Goal: Information Seeking & Learning: Stay updated

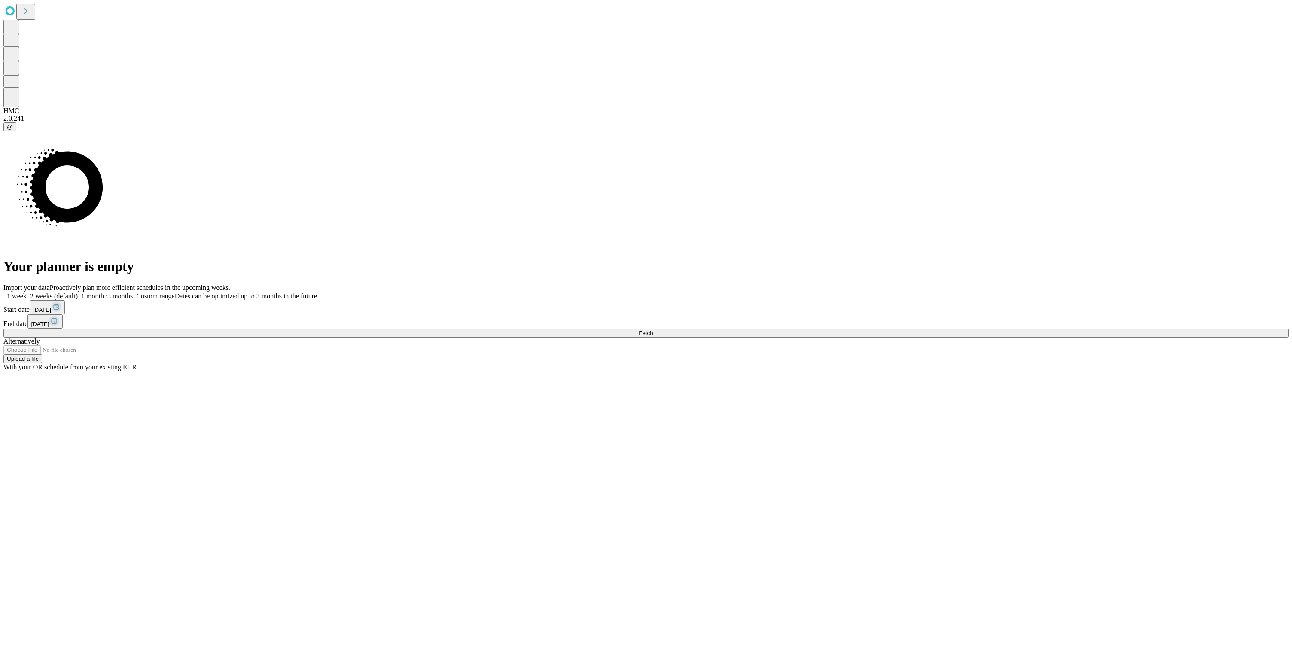
click at [104, 292] on span "1 month" at bounding box center [92, 295] width 23 height 7
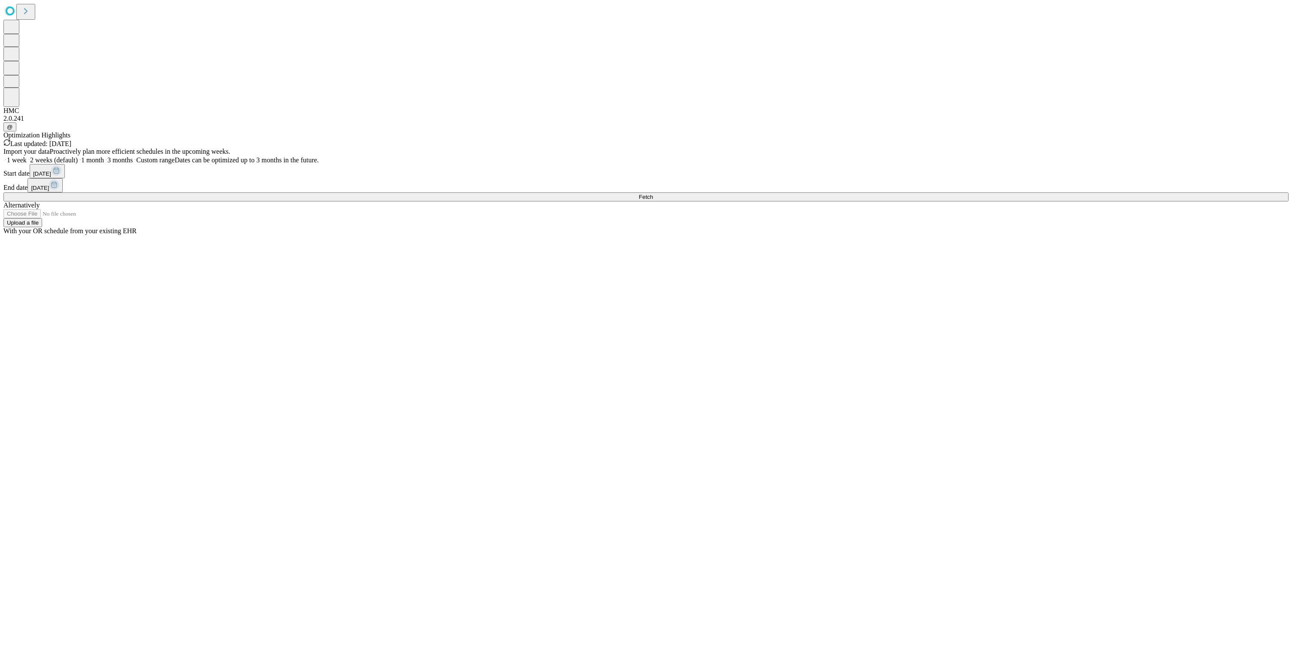
click at [469, 139] on div "Last updated: [DATE]" at bounding box center [645, 143] width 1285 height 9
click at [461, 131] on div "Optimization Highlights Last updated: [DATE]" at bounding box center [645, 139] width 1285 height 16
click at [10, 139] on icon at bounding box center [6, 142] width 7 height 7
click at [78, 164] on span "2 weeks (default)" at bounding box center [54, 159] width 48 height 7
click at [997, 201] on button "Fetch" at bounding box center [645, 196] width 1285 height 9
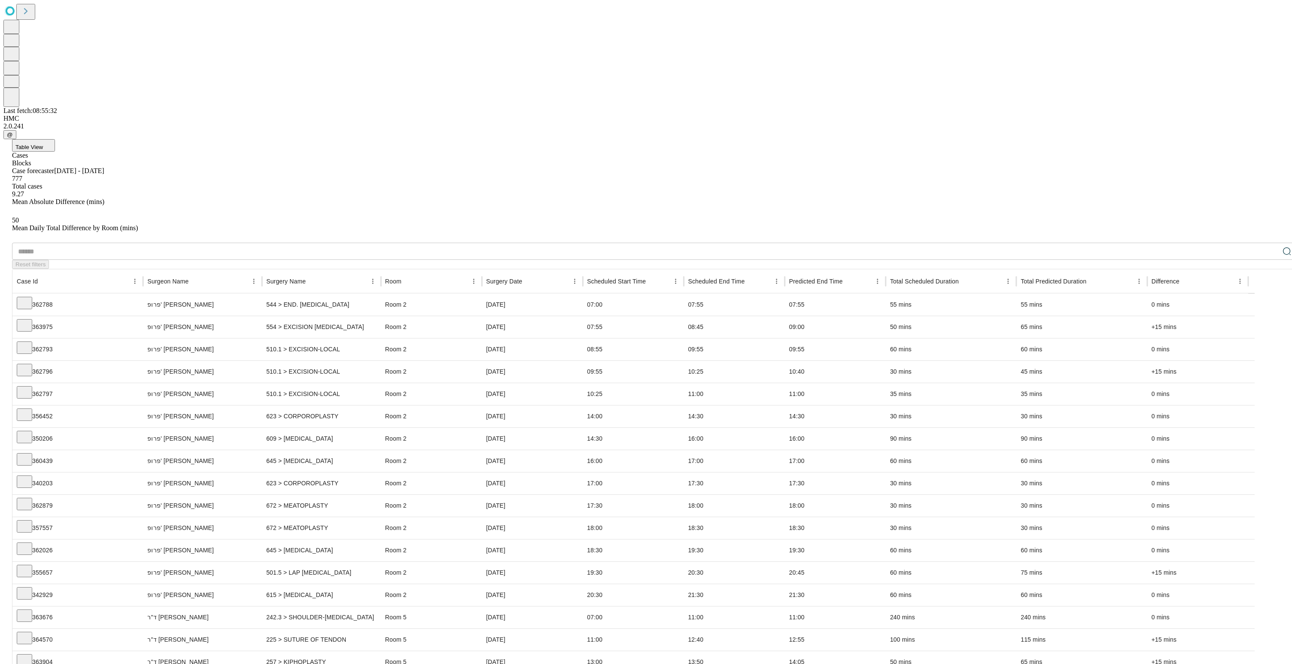
click at [55, 139] on button "Table View" at bounding box center [33, 145] width 43 height 12
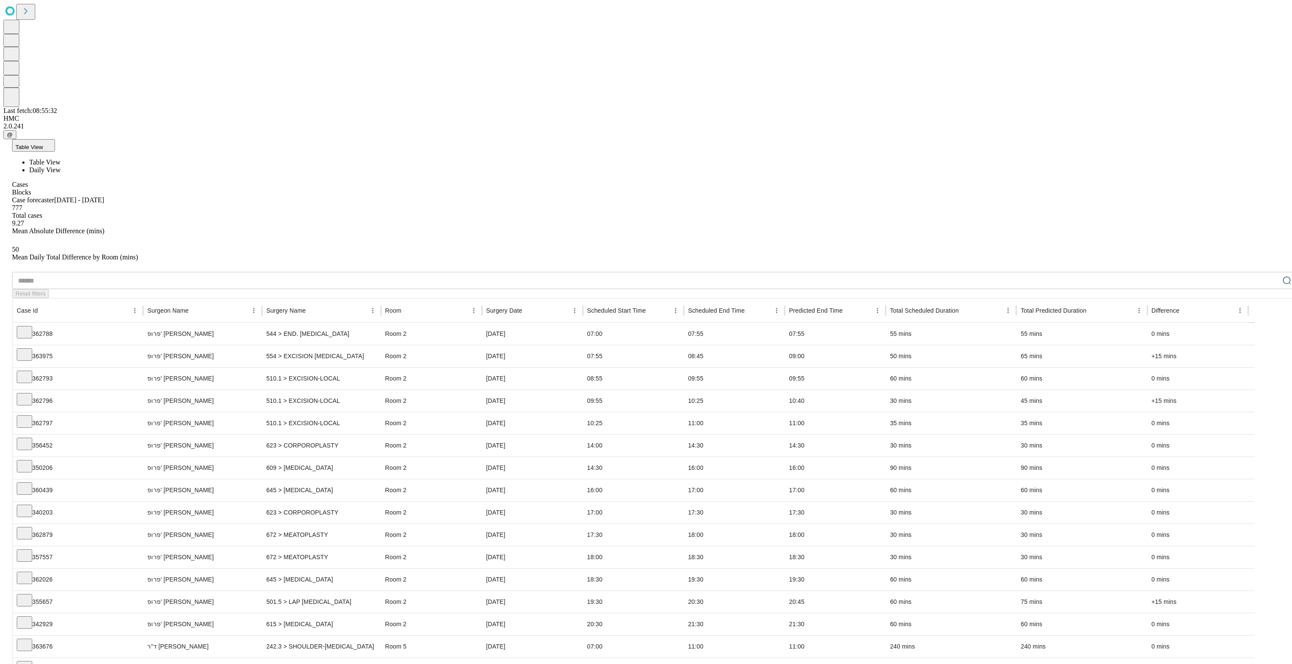
click at [61, 166] on span "Daily View" at bounding box center [44, 169] width 31 height 7
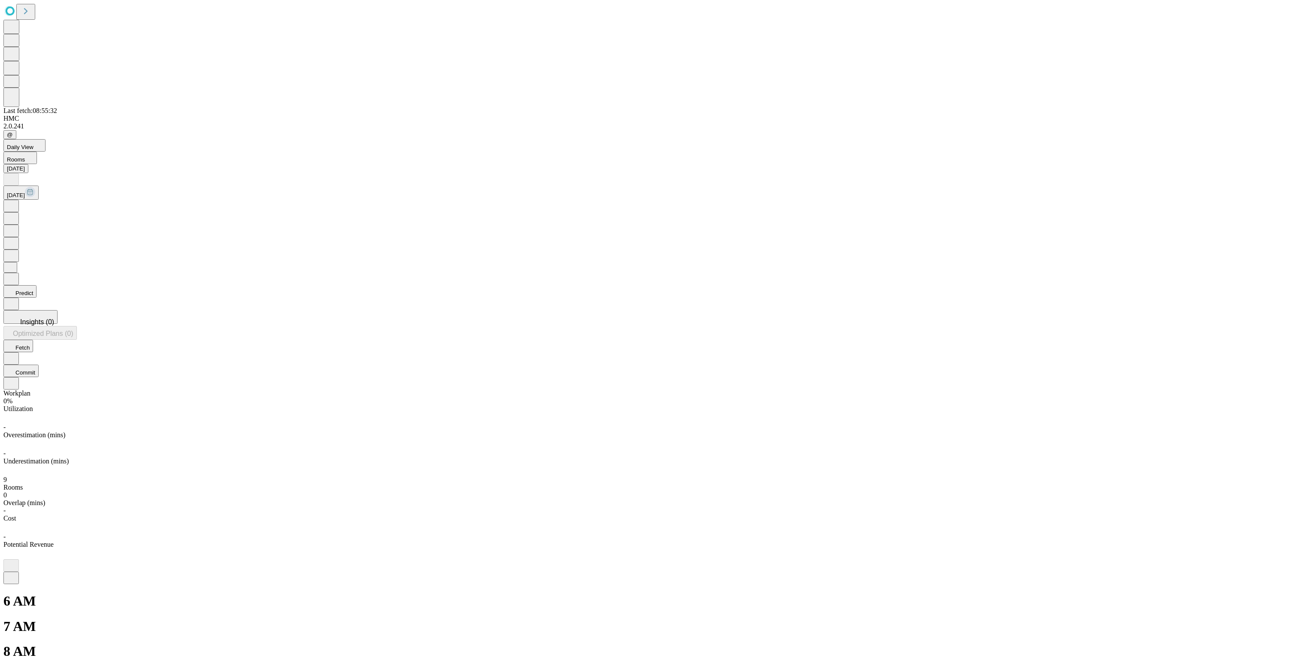
click at [15, 201] on icon at bounding box center [11, 205] width 9 height 9
click at [19, 173] on button at bounding box center [10, 179] width 15 height 12
click at [15, 201] on icon at bounding box center [11, 205] width 9 height 9
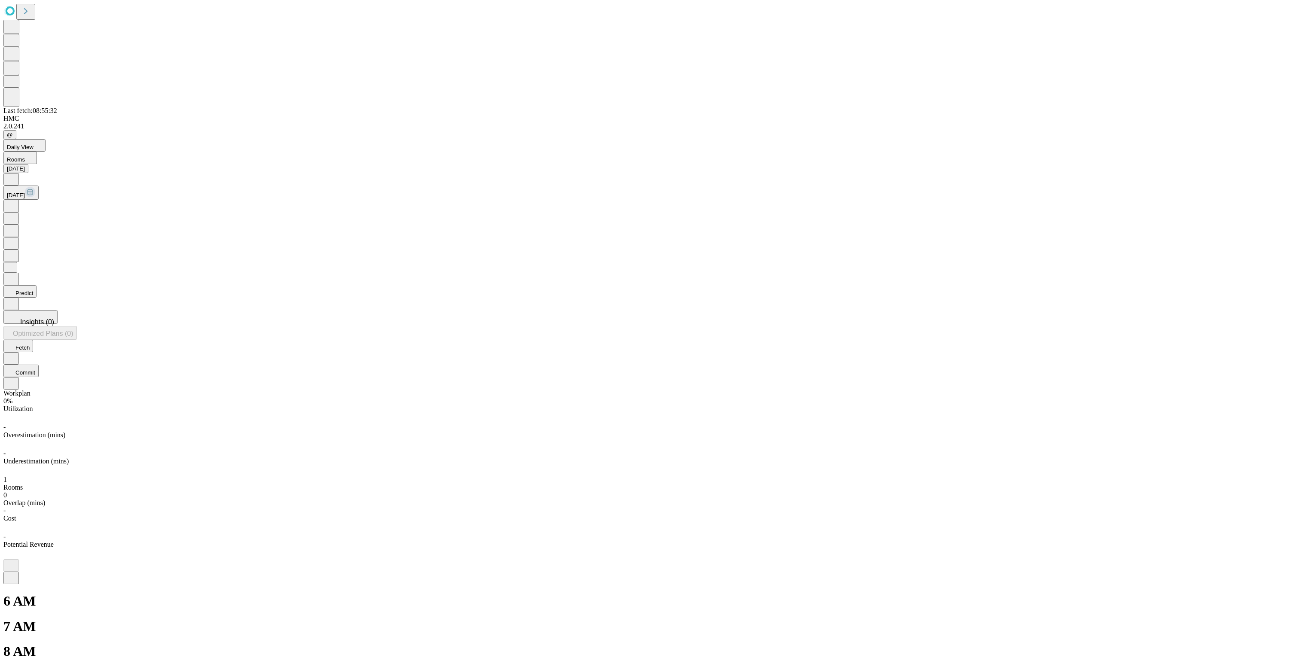
click at [15, 201] on icon at bounding box center [11, 205] width 9 height 9
